Goal: Task Accomplishment & Management: Use online tool/utility

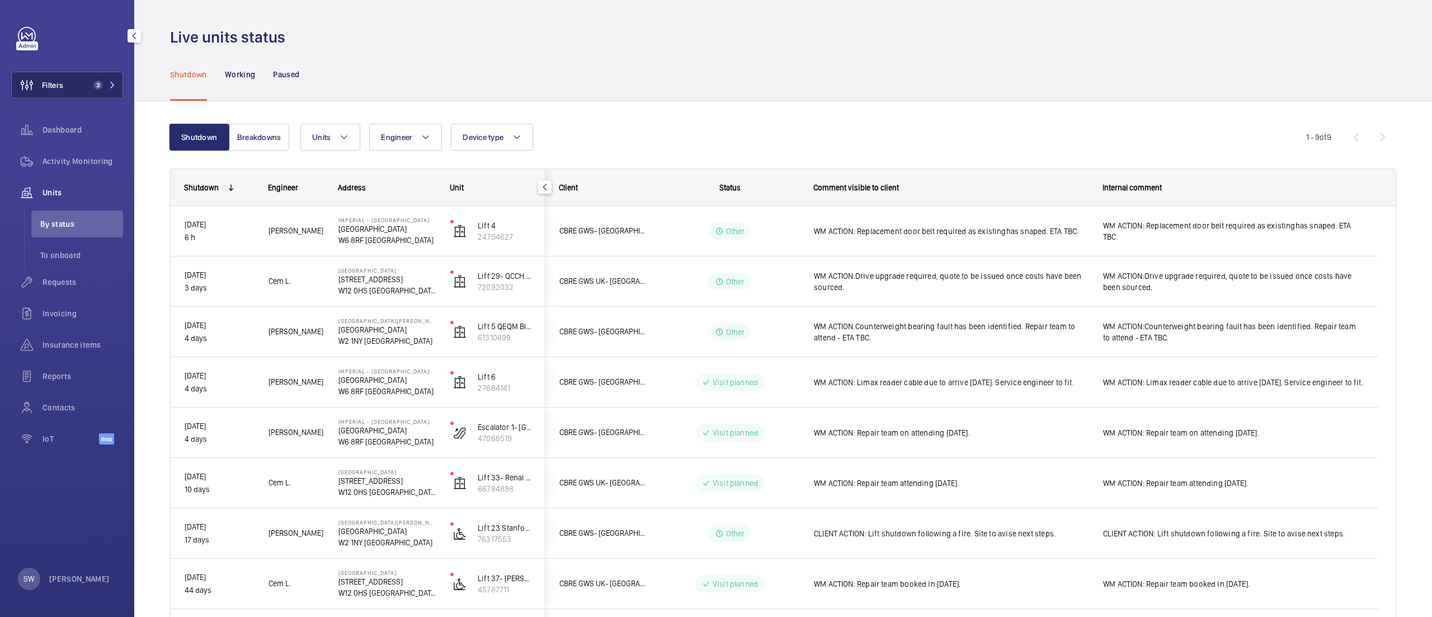
scroll to position [97, 0]
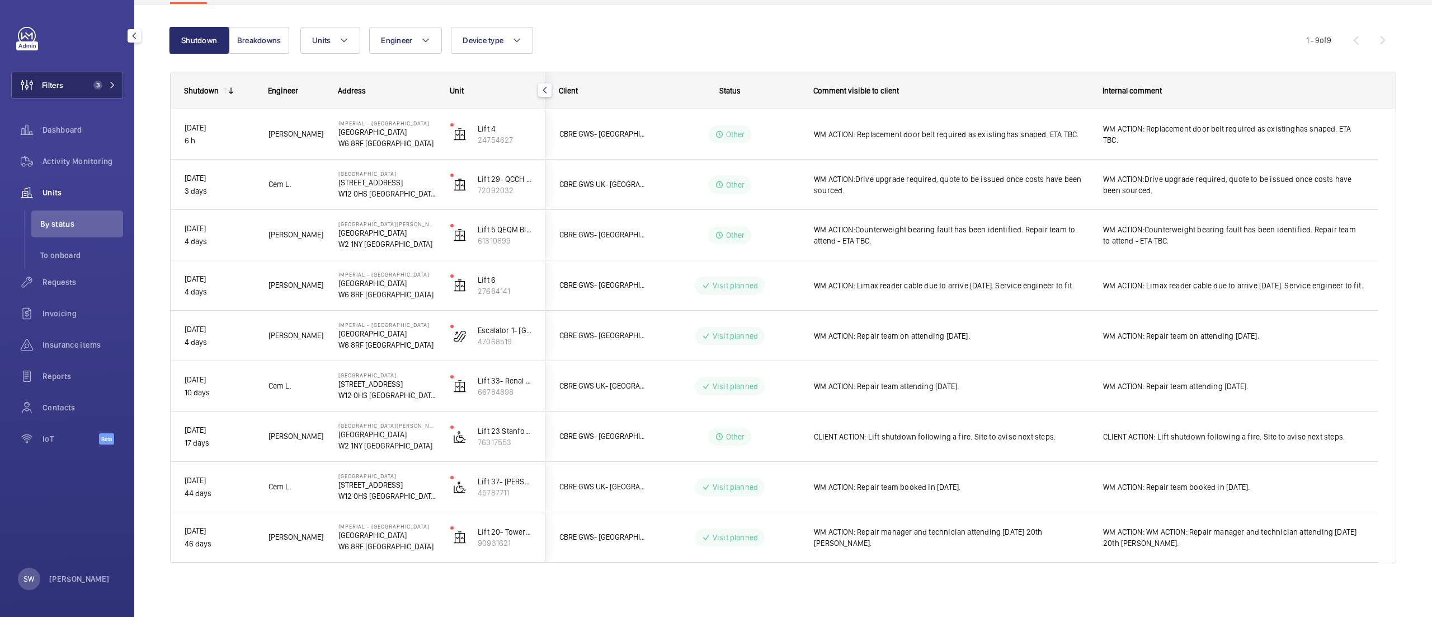
click at [73, 82] on button "Filters 3" at bounding box center [67, 85] width 112 height 27
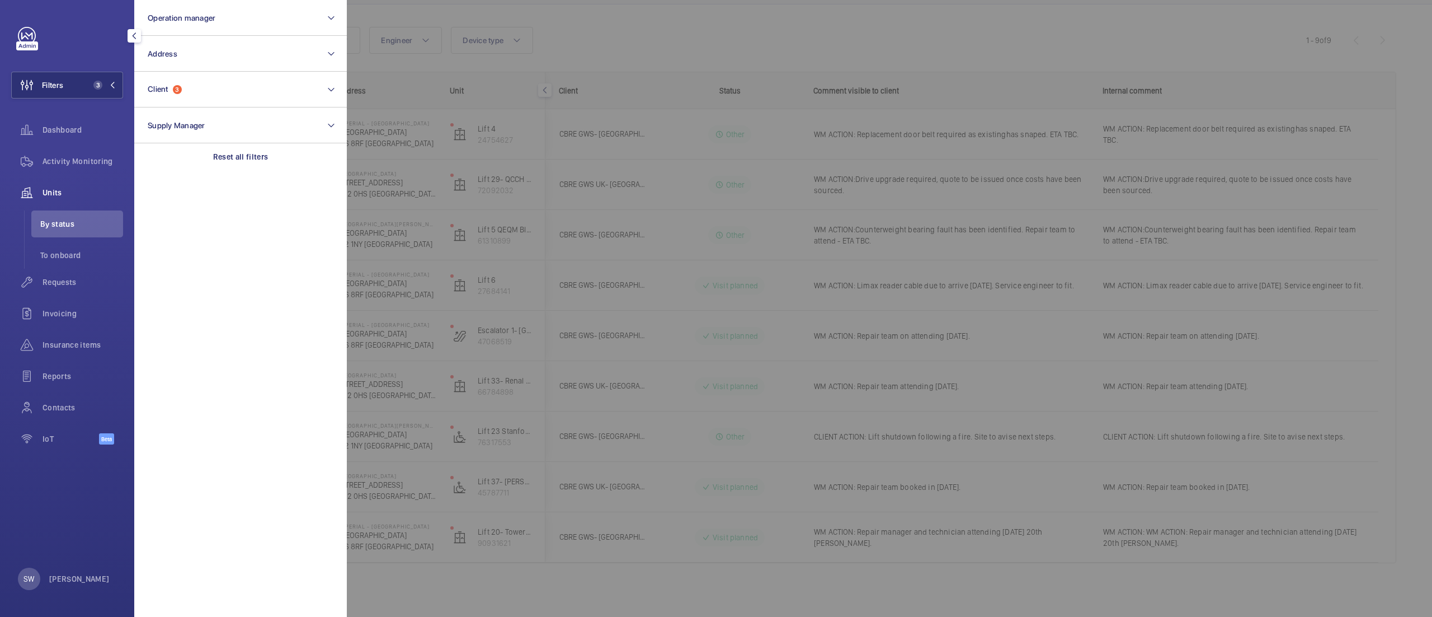
click at [710, 160] on div at bounding box center [1063, 308] width 1432 height 617
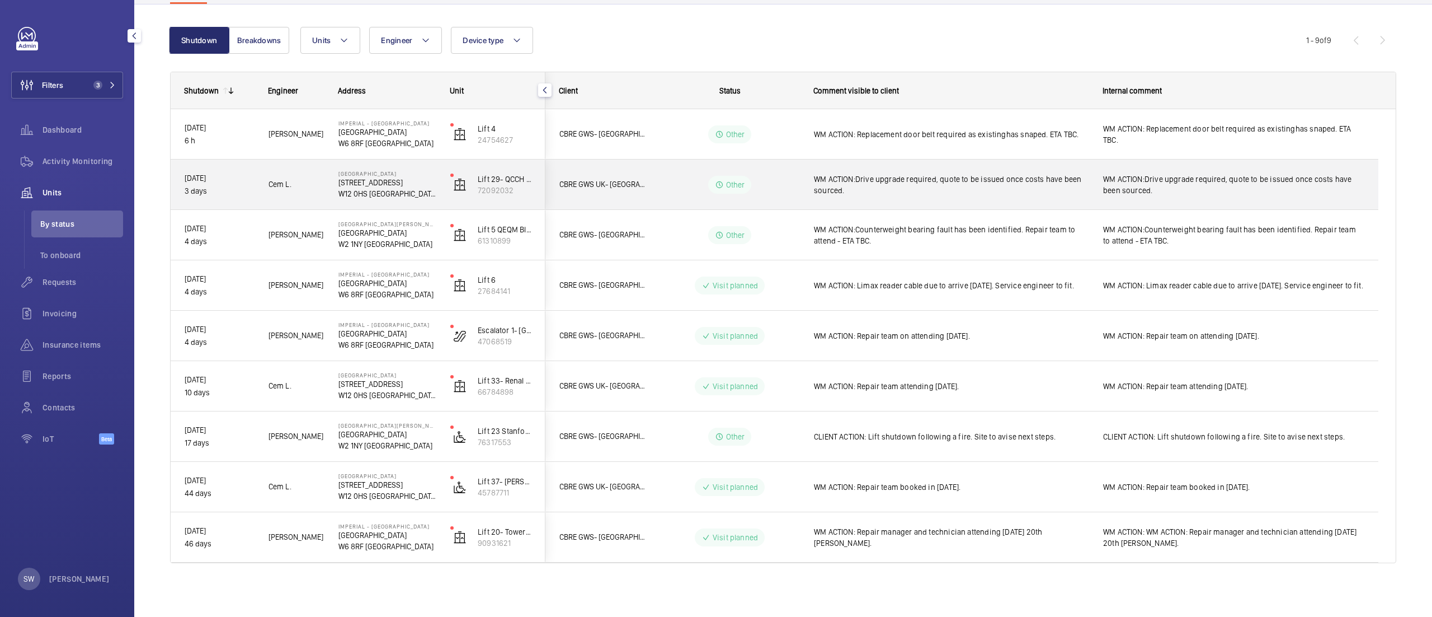
click at [696, 154] on div "Other" at bounding box center [723, 134] width 154 height 50
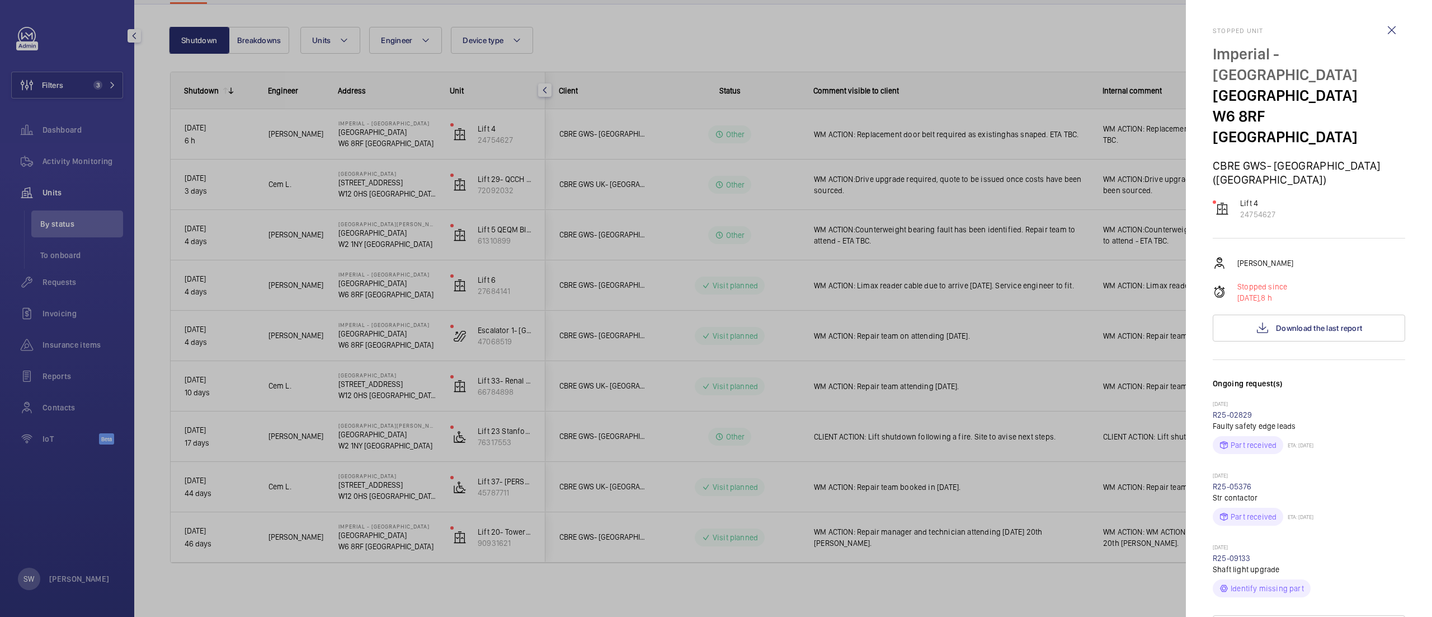
click at [54, 79] on div at bounding box center [716, 308] width 1432 height 617
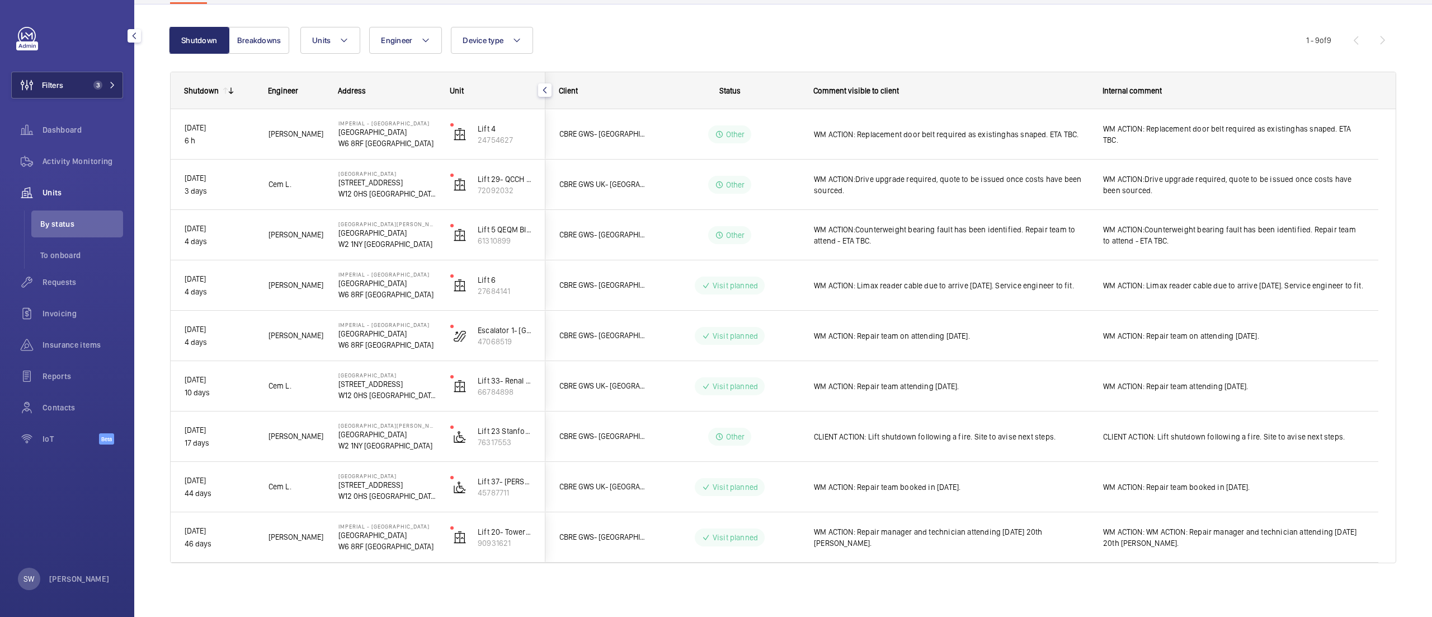
click at [70, 86] on button "Filters 3" at bounding box center [67, 85] width 112 height 27
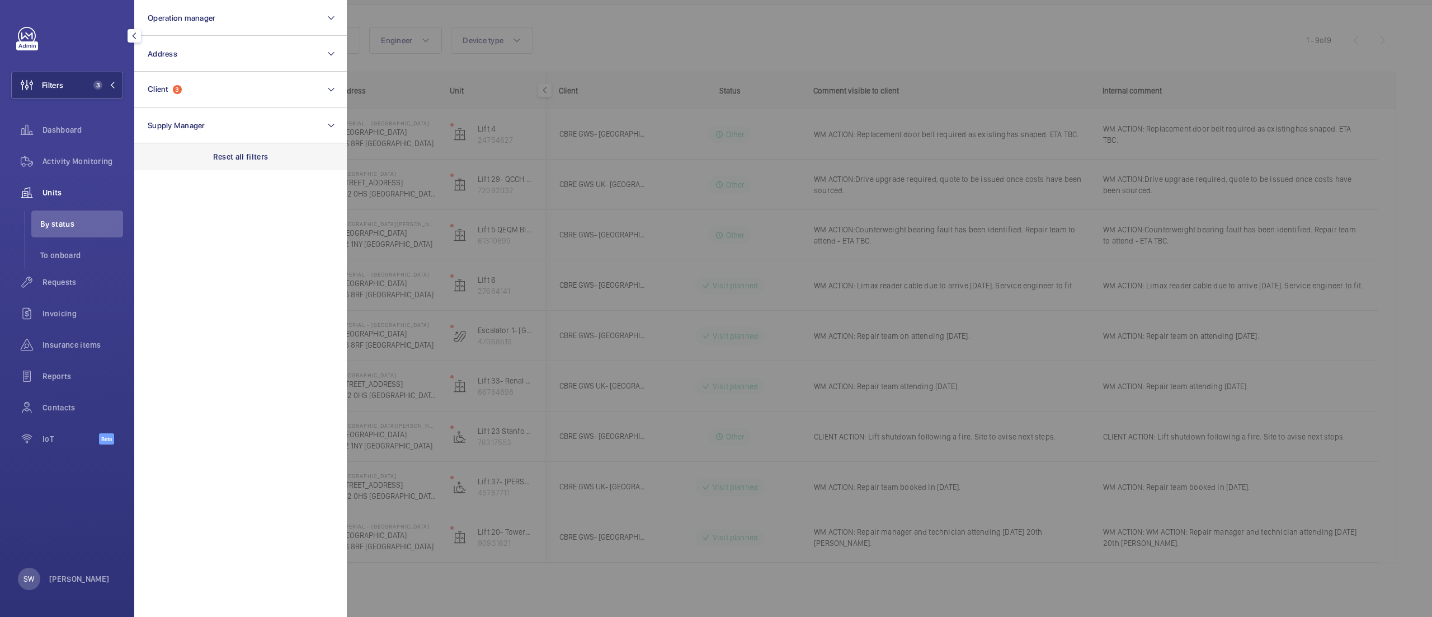
drag, startPoint x: 265, startPoint y: 162, endPoint x: 259, endPoint y: 149, distance: 14.8
click at [264, 162] on div "Reset all filters" at bounding box center [240, 156] width 213 height 27
click at [222, 95] on button "Client" at bounding box center [240, 90] width 213 height 36
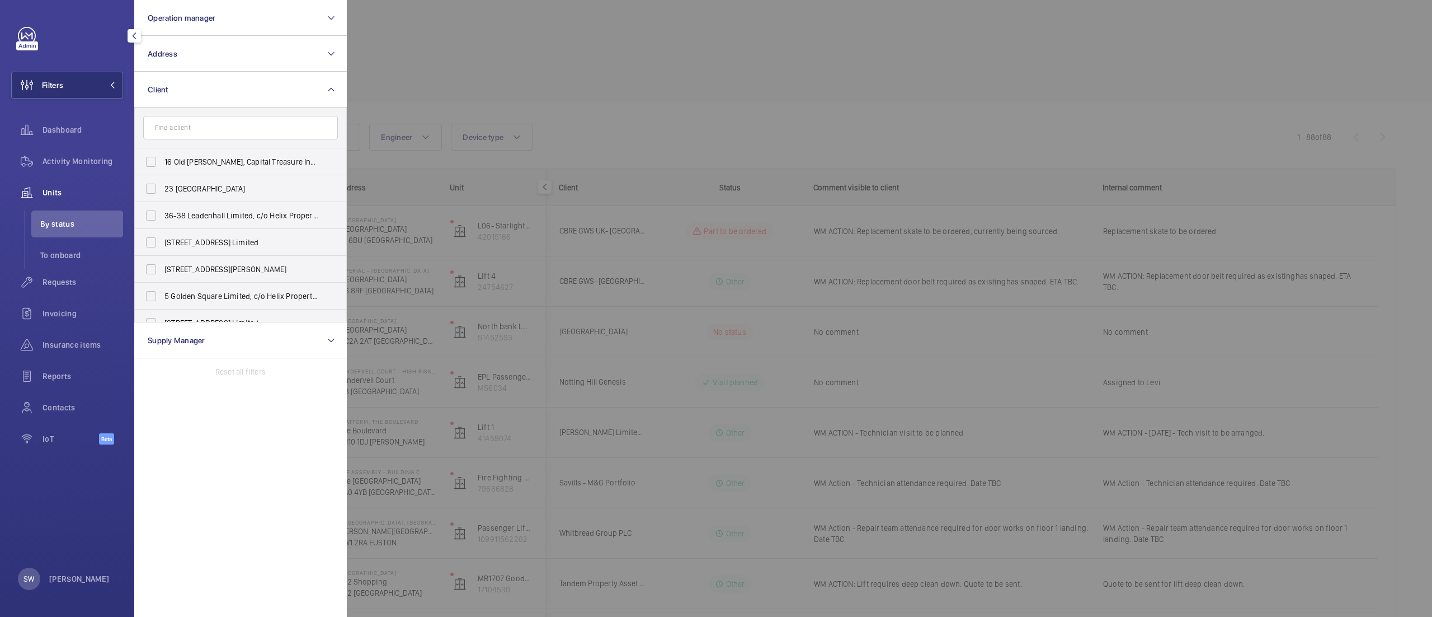
click at [836, 101] on div at bounding box center [1063, 308] width 1432 height 617
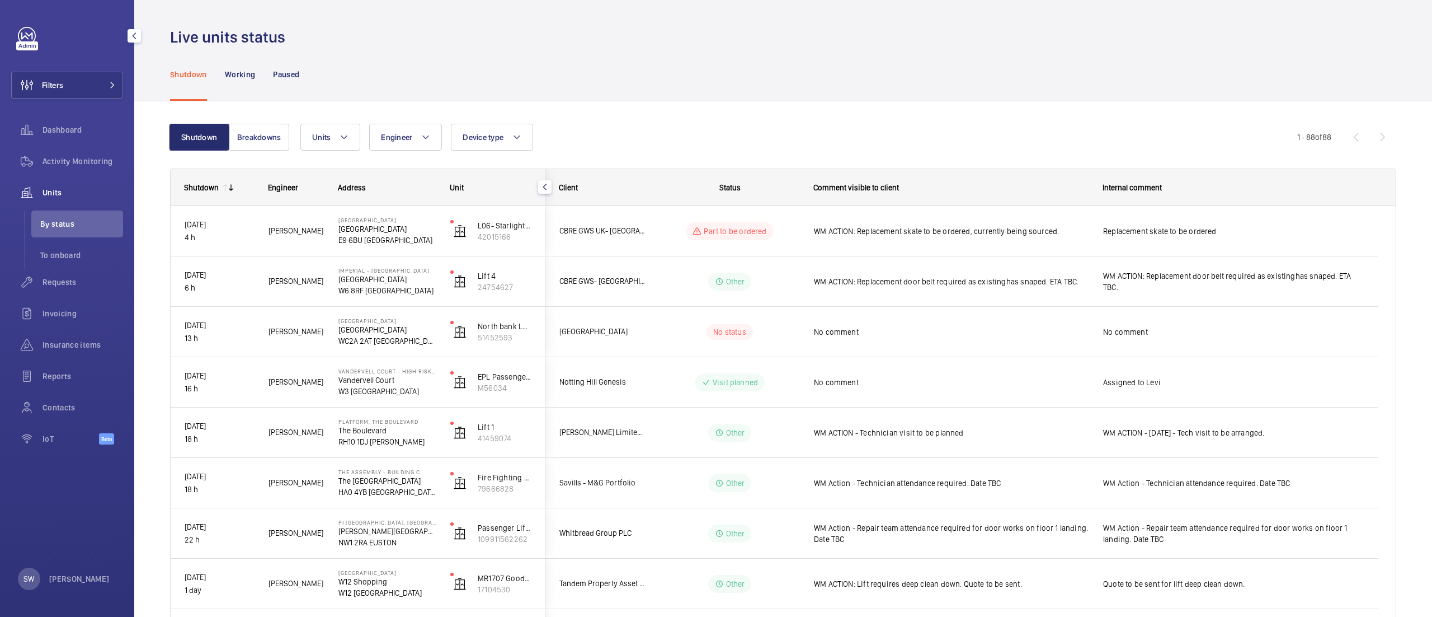
click at [83, 100] on div "Filters Dashboard Activity Monitoring Units By status To onboard Requests Invoi…" at bounding box center [67, 242] width 112 height 430
click at [83, 84] on button "Filters" at bounding box center [67, 85] width 112 height 27
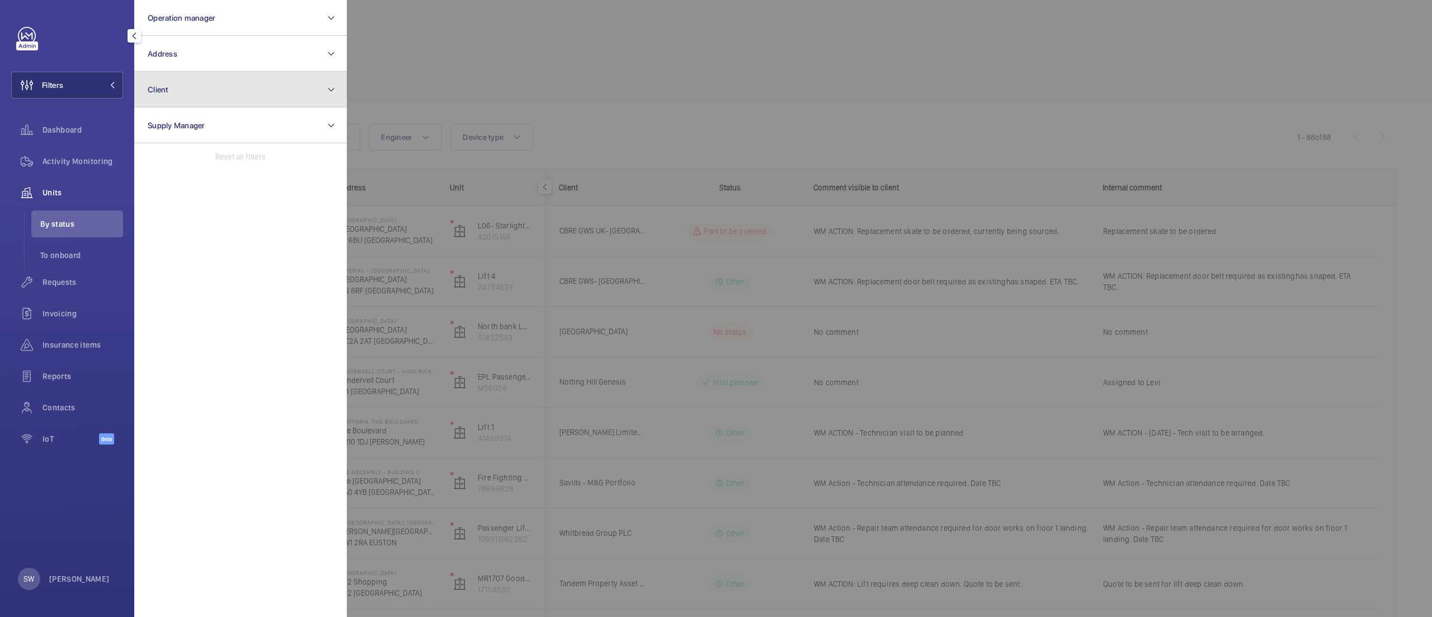
click at [262, 90] on button "Client" at bounding box center [240, 90] width 213 height 36
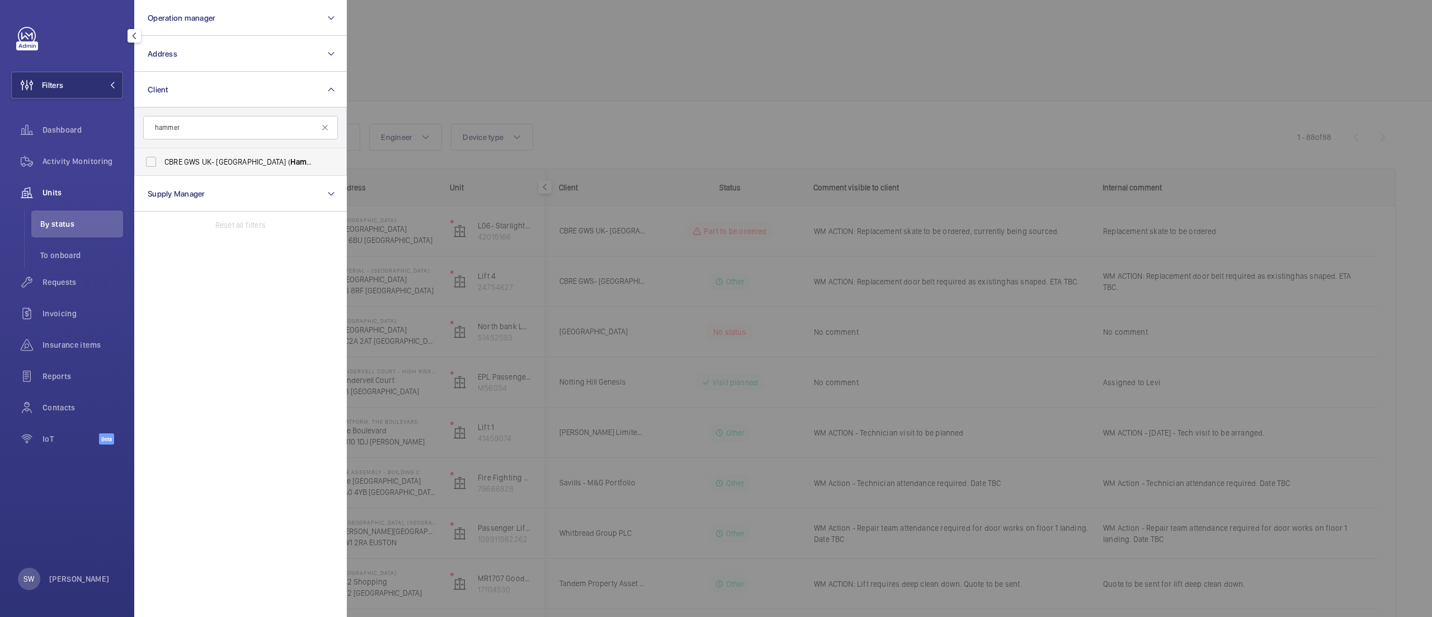
type input "hammer"
click at [236, 158] on span "CBRE GWS UK- [GEOGRAPHIC_DATA] ( Hammer [PERSON_NAME])" at bounding box center [242, 161] width 154 height 11
click at [162, 158] on input "CBRE GWS UK- [GEOGRAPHIC_DATA] ( Hammer [PERSON_NAME])" at bounding box center [151, 162] width 22 height 22
checkbox input "true"
click at [683, 103] on div at bounding box center [1063, 308] width 1432 height 617
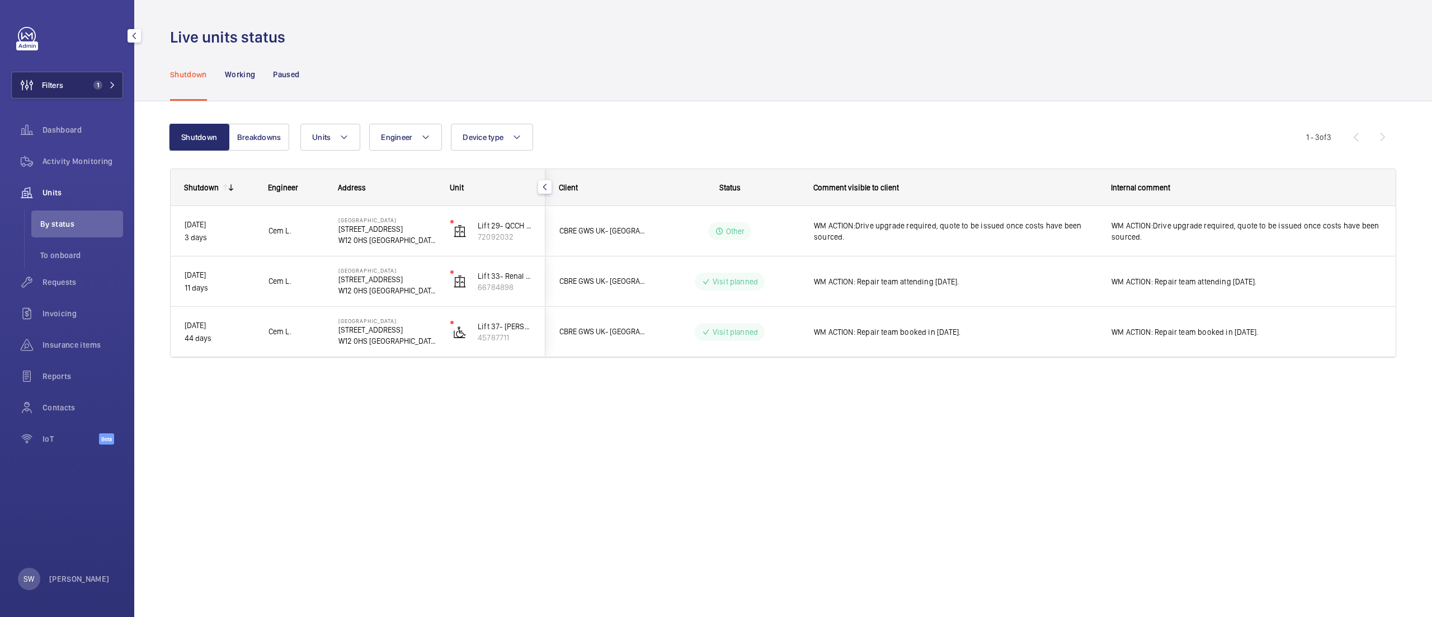
click at [72, 84] on button "Filters 1" at bounding box center [67, 85] width 112 height 27
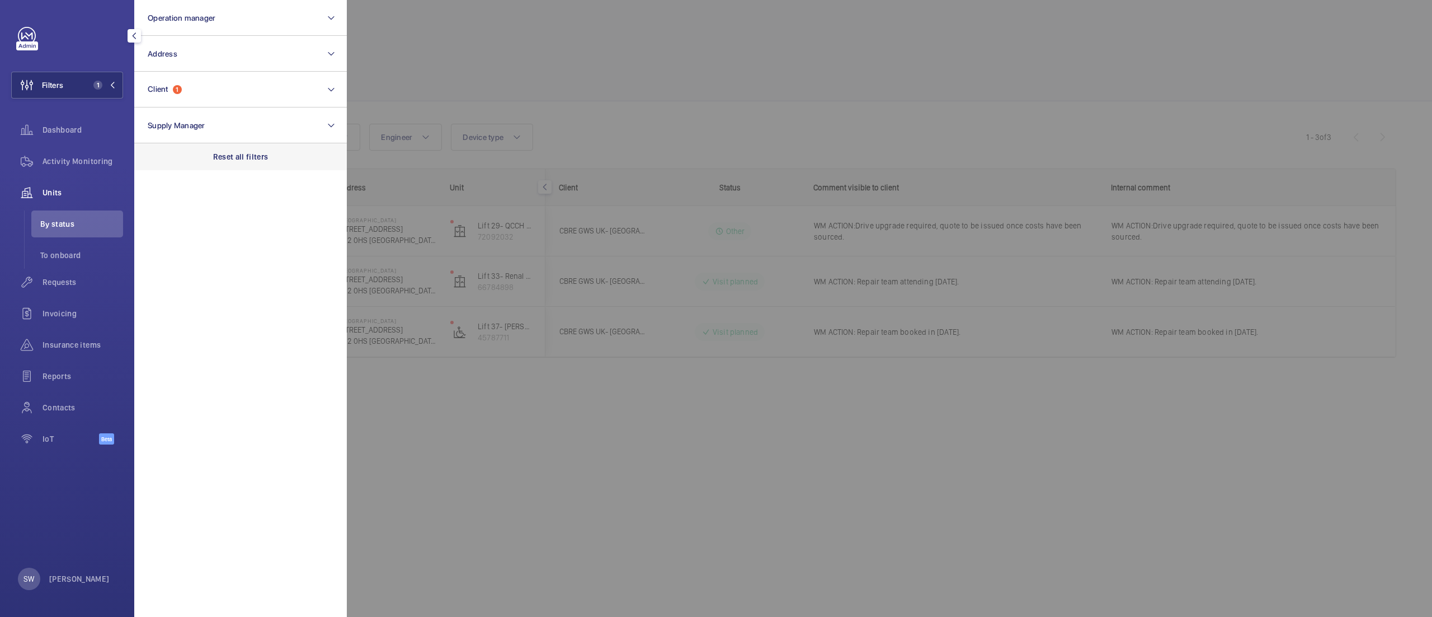
drag, startPoint x: 220, startPoint y: 158, endPoint x: 222, endPoint y: 150, distance: 8.0
click at [220, 154] on p "Reset all filters" at bounding box center [240, 156] width 55 height 11
click at [216, 82] on button "Client" at bounding box center [240, 90] width 213 height 36
type input "st [PERSON_NAME]"
click at [198, 165] on span "CBRE GWS- [GEOGRAPHIC_DATA] ( [GEOGRAPHIC_DATA][PERSON_NAME] )" at bounding box center [242, 161] width 154 height 11
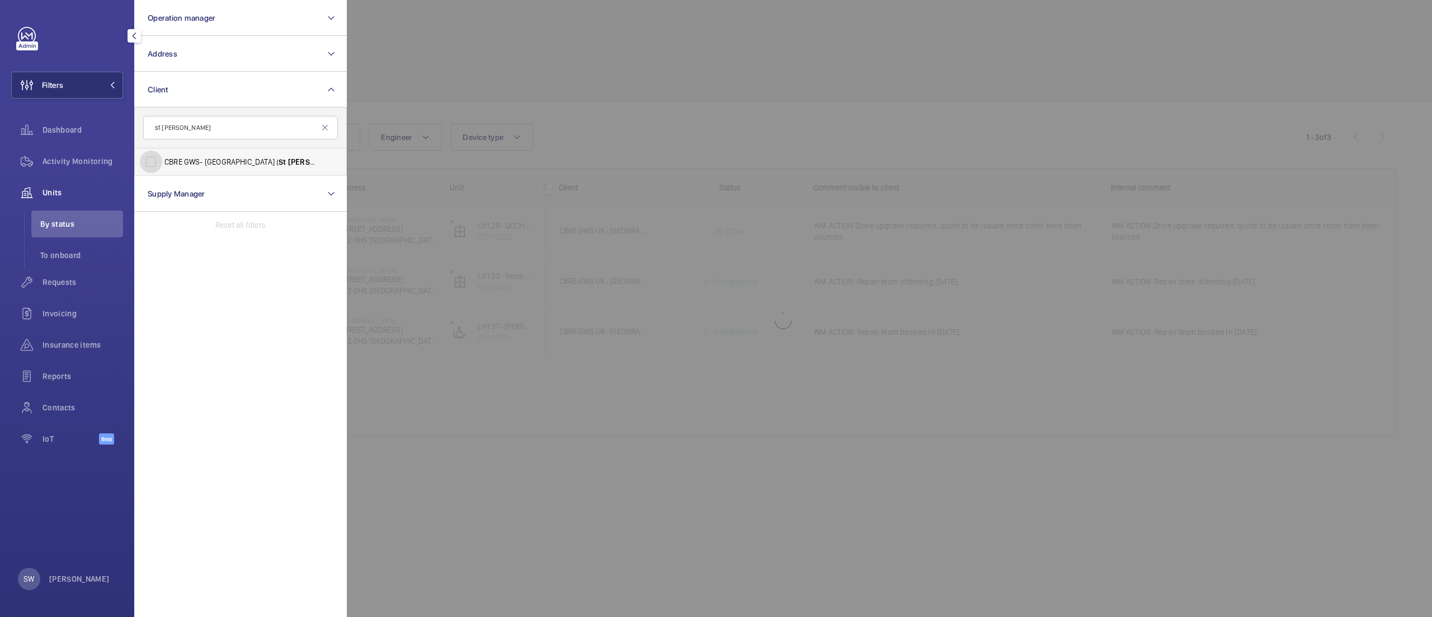
click at [162, 165] on input "CBRE GWS- [GEOGRAPHIC_DATA] ( [GEOGRAPHIC_DATA][PERSON_NAME] )" at bounding box center [151, 162] width 22 height 22
checkbox input "true"
click at [689, 85] on div at bounding box center [1063, 308] width 1432 height 617
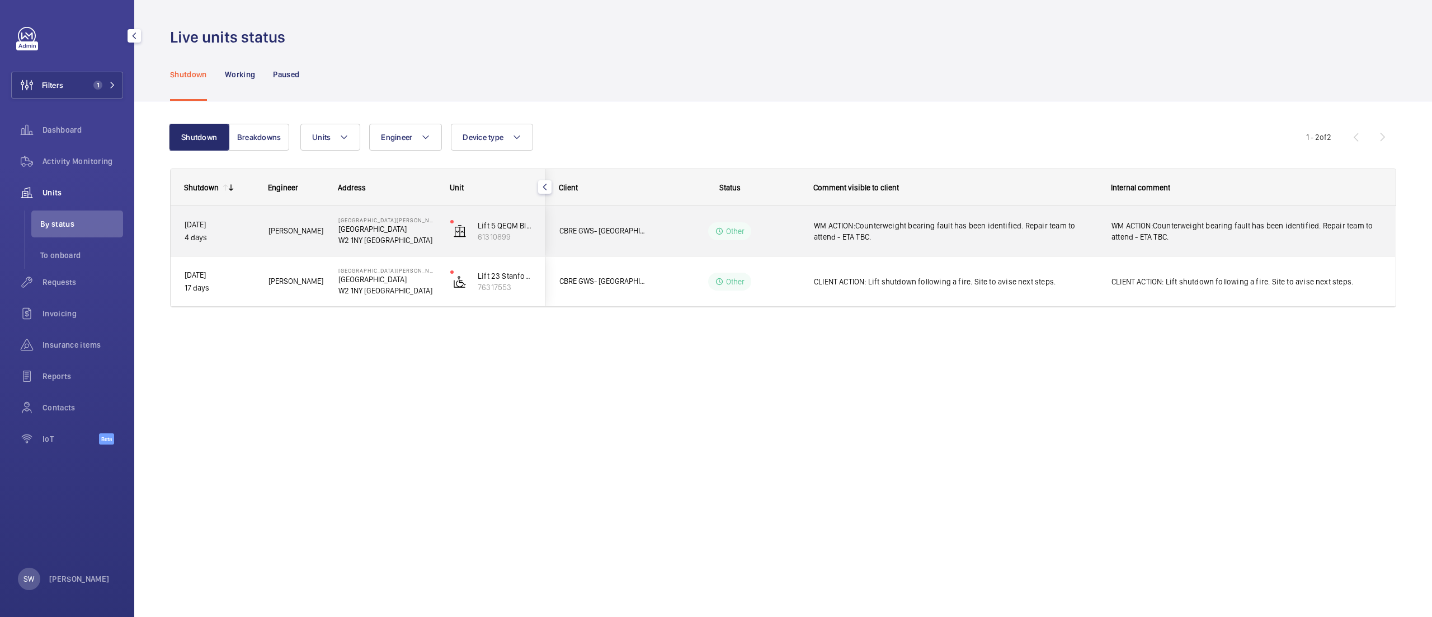
click at [907, 239] on span "WM ACTION:Counterweight bearing fault has been identified. Repair team to atten…" at bounding box center [955, 231] width 283 height 22
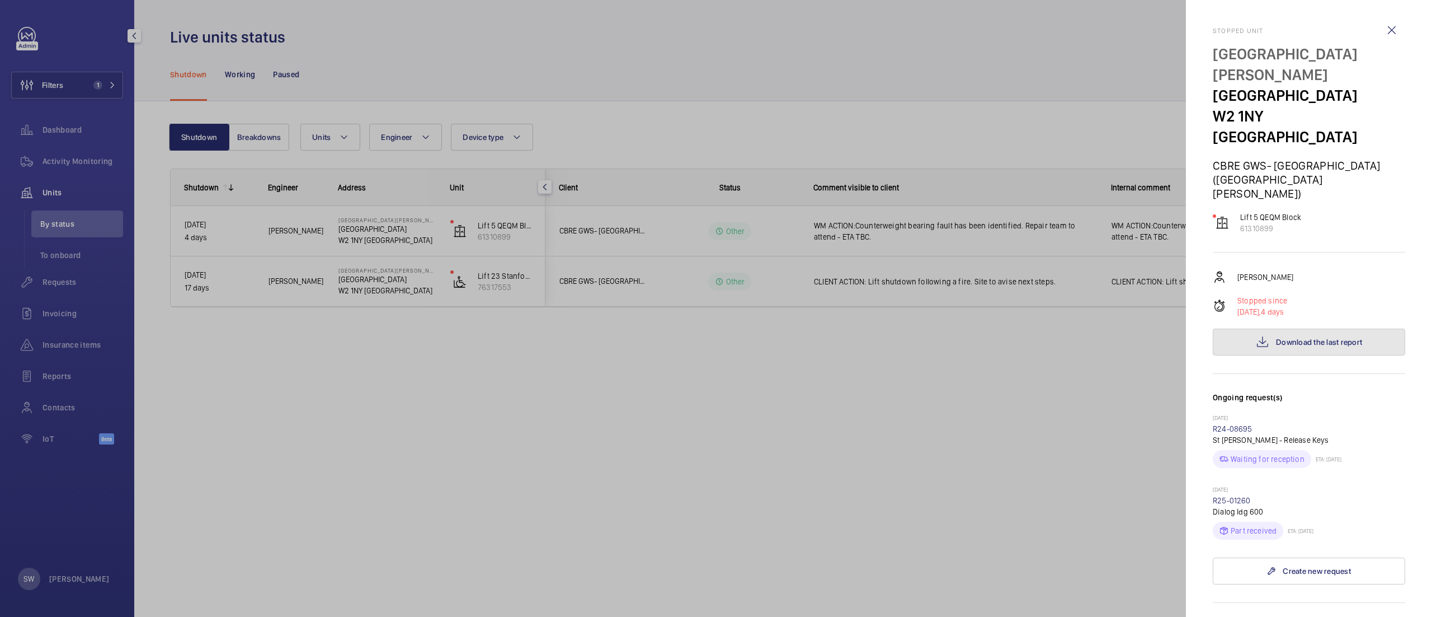
click at [1333, 337] on span "Download the last report" at bounding box center [1319, 341] width 86 height 9
